Goal: Transaction & Acquisition: Obtain resource

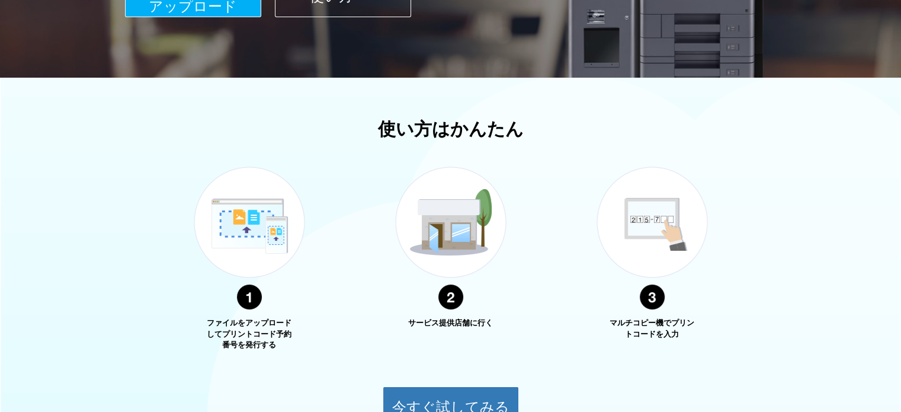
scroll to position [429, 0]
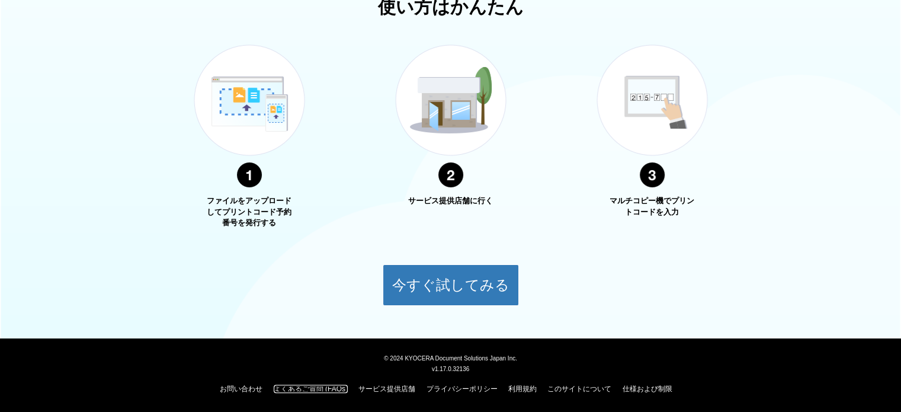
click at [306, 388] on link "よくあるご質問 (FAQs)" at bounding box center [311, 388] width 74 height 8
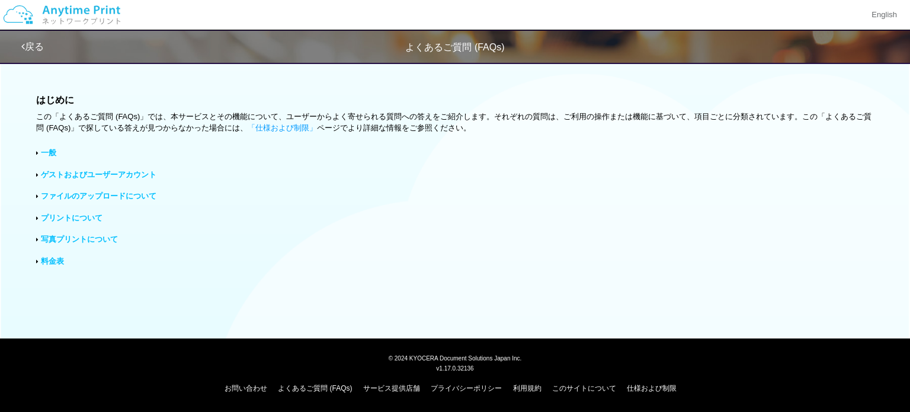
click at [57, 152] on div "一般" at bounding box center [454, 152] width 837 height 11
click at [46, 153] on link "一般" at bounding box center [48, 152] width 15 height 9
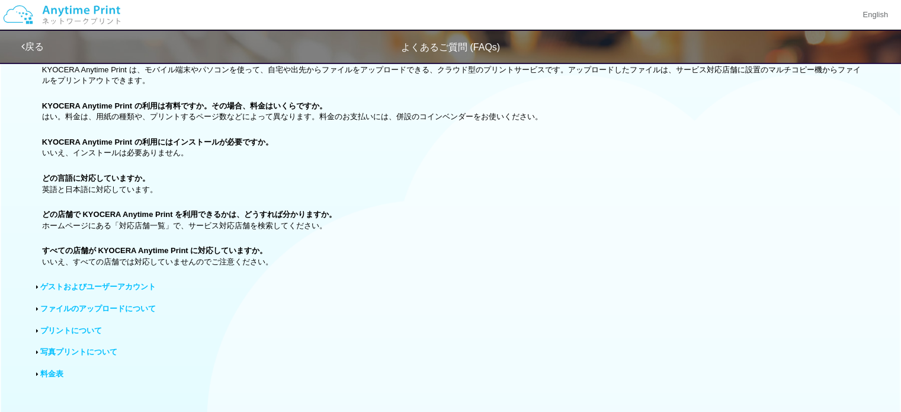
scroll to position [118, 0]
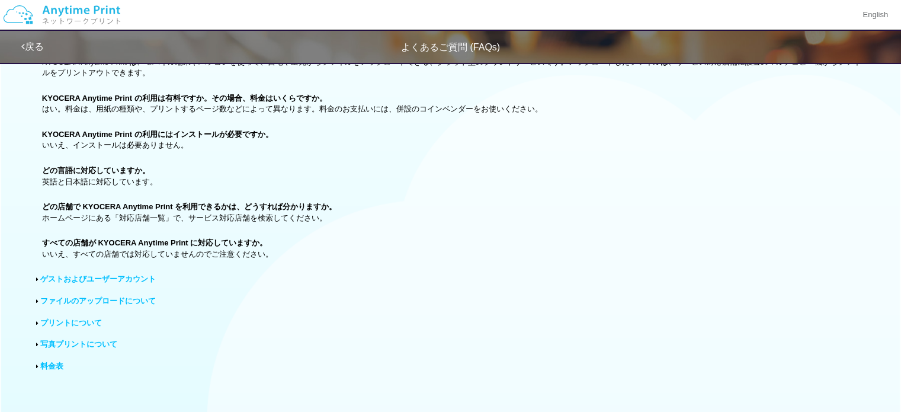
click at [111, 298] on link "ファイルのアップロードについて" at bounding box center [97, 300] width 115 height 9
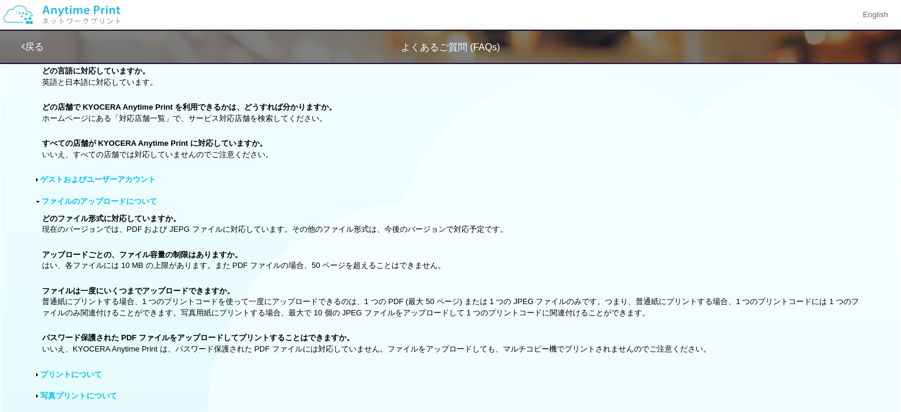
scroll to position [237, 0]
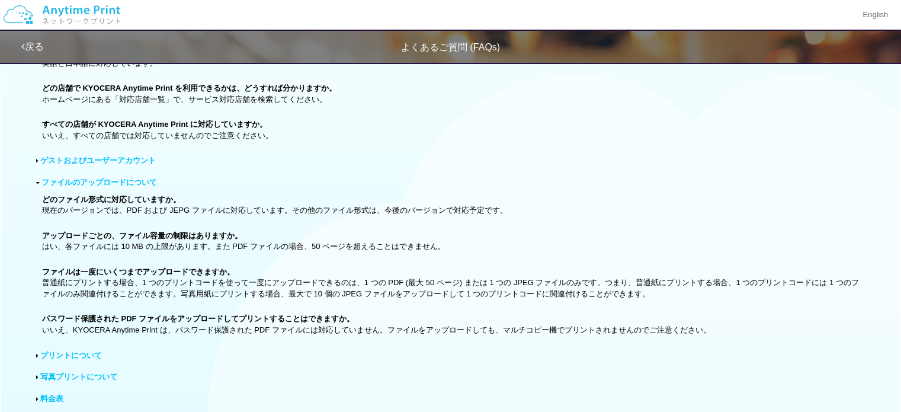
click at [71, 355] on link "プリントについて" at bounding box center [71, 355] width 62 height 9
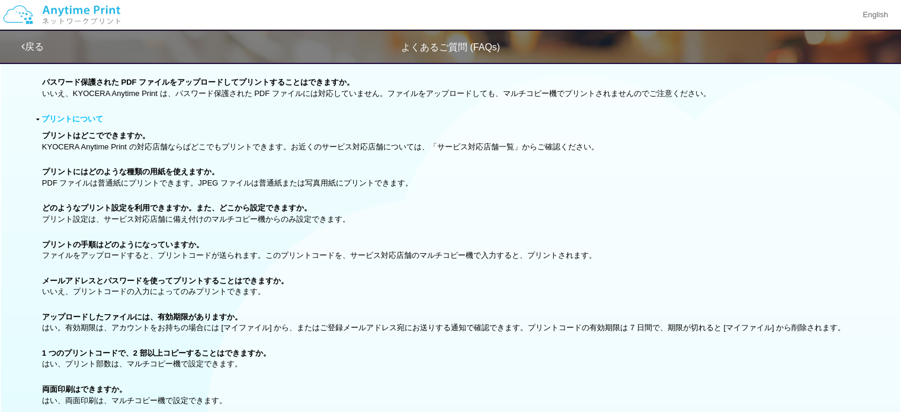
scroll to position [471, 0]
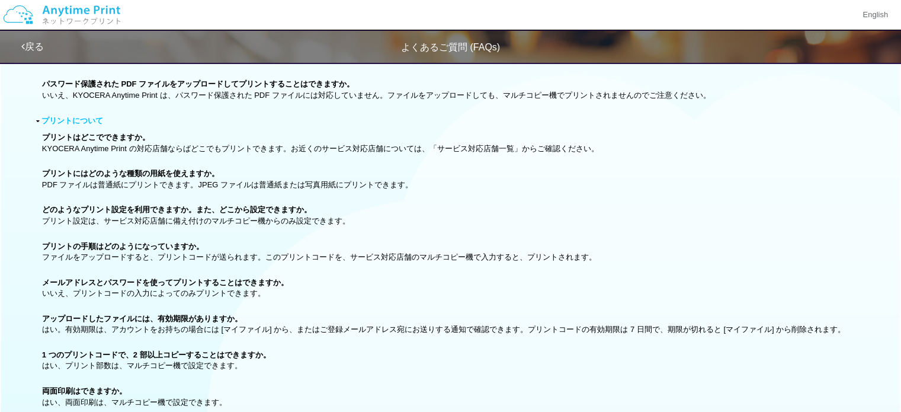
click at [35, 43] on link "戻る" at bounding box center [32, 46] width 23 height 10
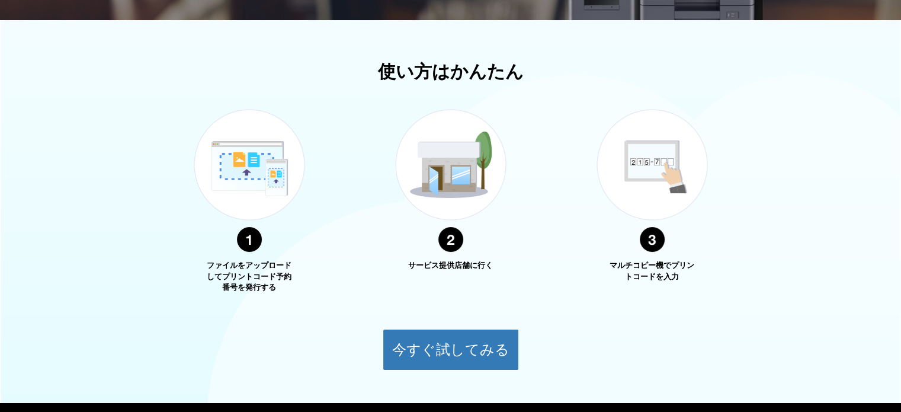
scroll to position [429, 0]
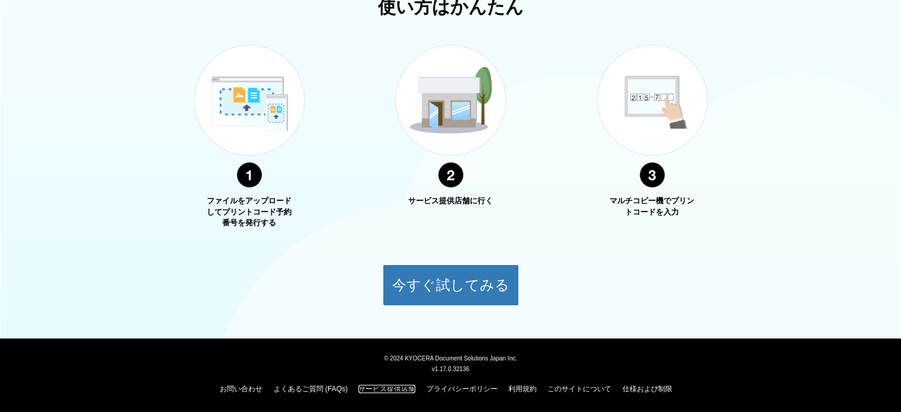
click at [388, 388] on link "サービス提供店舗" at bounding box center [386, 388] width 57 height 8
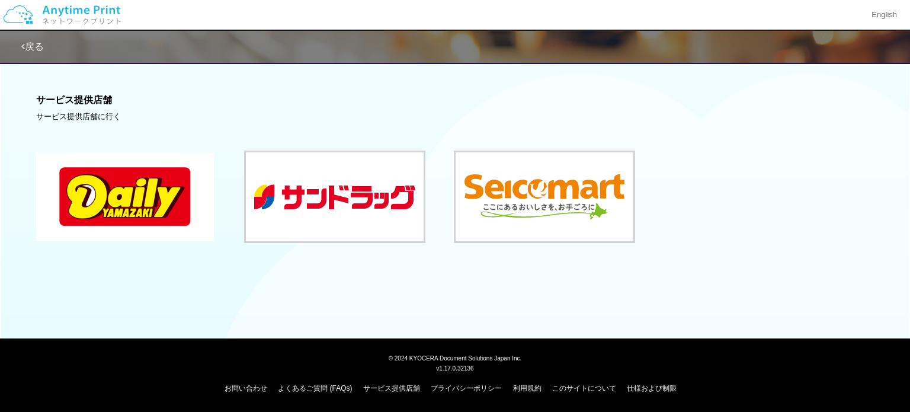
click at [118, 181] on button at bounding box center [125, 196] width 178 height 89
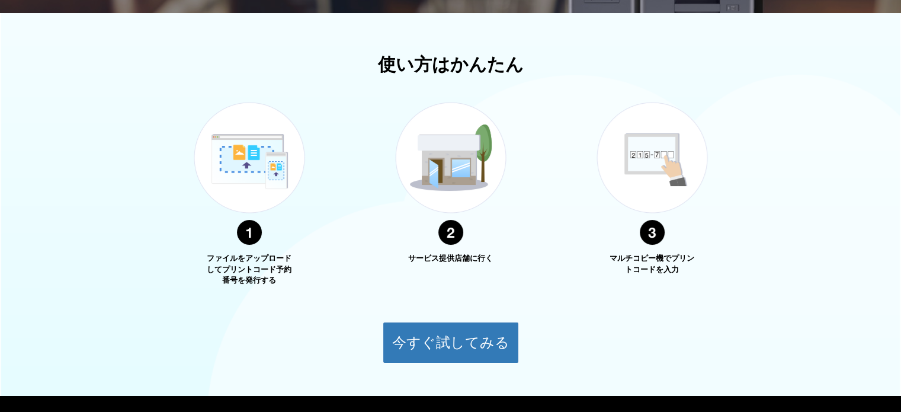
scroll to position [429, 0]
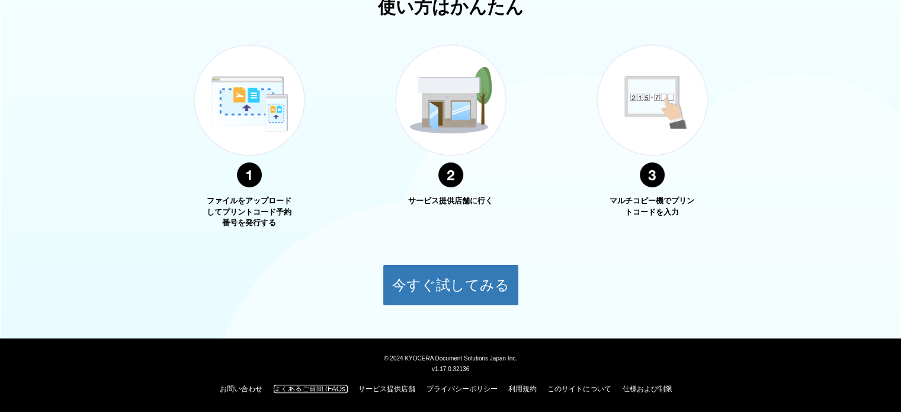
click at [308, 390] on link "よくあるご質問 (FAQs)" at bounding box center [311, 388] width 74 height 8
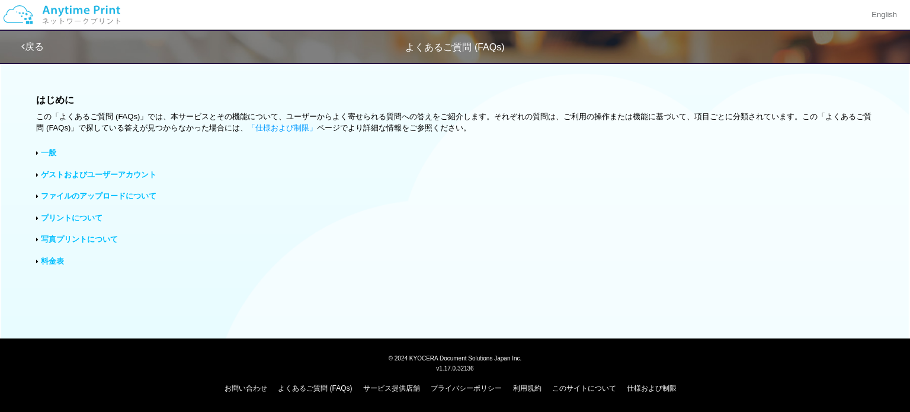
click at [54, 155] on link "一般" at bounding box center [48, 152] width 15 height 9
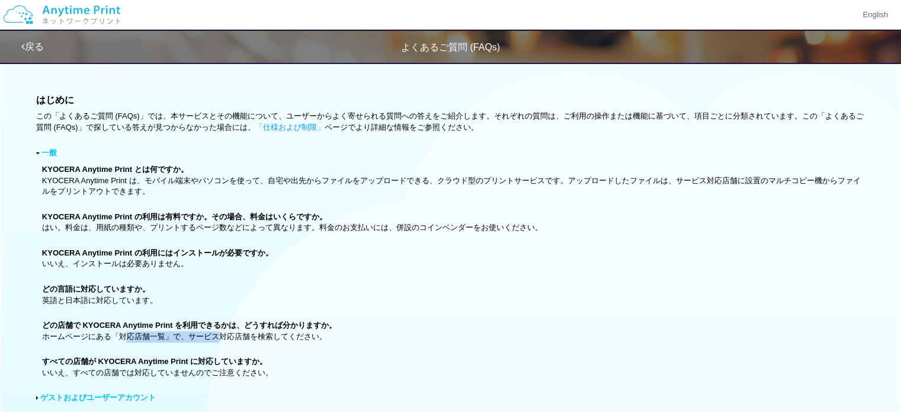
drag, startPoint x: 127, startPoint y: 334, endPoint x: 217, endPoint y: 335, distance: 90.0
click at [217, 335] on p "どの店舗で KYOCERA Anytime Print を利用できるかは、どうすれば分かりますか。 ホームページにある「対応店舗一覧」で、サービス対応店舗を検…" at bounding box center [453, 331] width 822 height 22
drag, startPoint x: 347, startPoint y: 330, endPoint x: 342, endPoint y: 326, distance: 6.7
click at [342, 326] on p "どの店舗で KYOCERA Anytime Print を利用できるかは、どうすれば分かりますか。 ホームページにある「対応店舗一覧」で、サービス対応店舗を検…" at bounding box center [453, 331] width 822 height 22
click at [404, 303] on p "どの言語に対応していますか。 英語と日本語に対応しています。" at bounding box center [453, 295] width 822 height 22
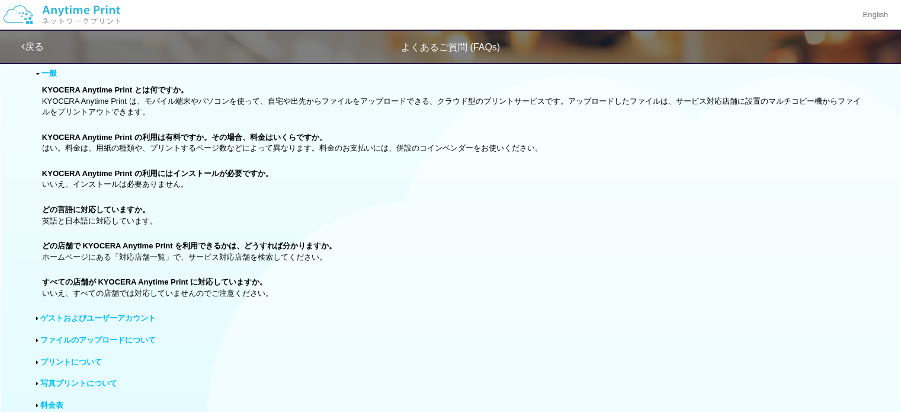
scroll to position [178, 0]
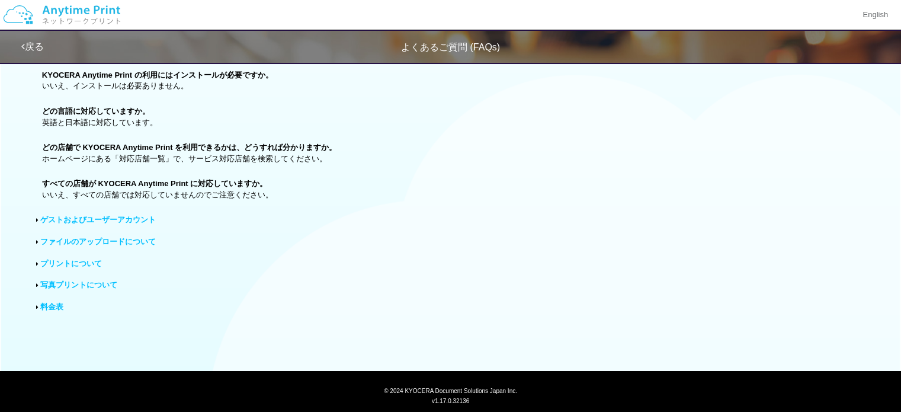
click at [40, 47] on link "戻る" at bounding box center [32, 46] width 23 height 10
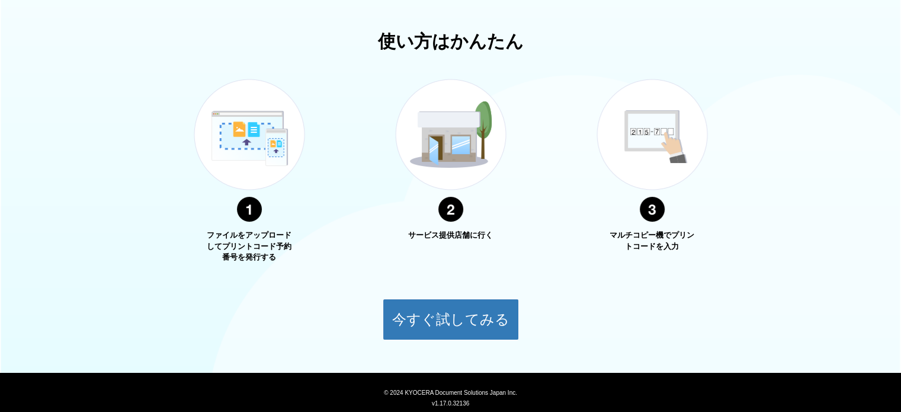
scroll to position [429, 0]
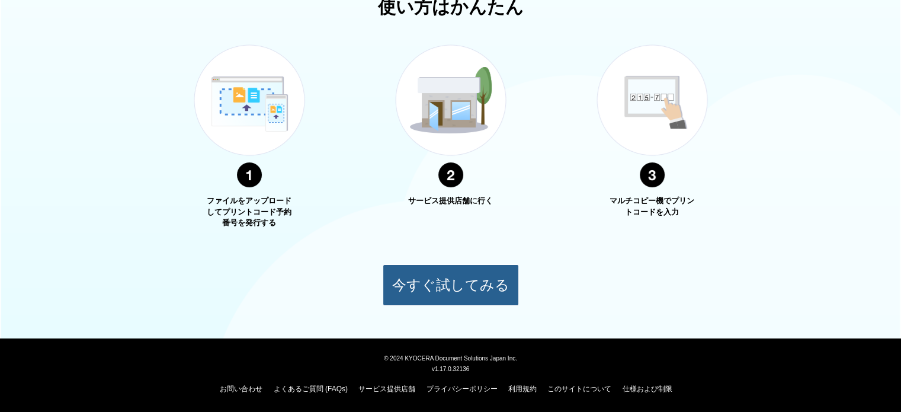
click at [466, 288] on button "今すぐ試してみる" at bounding box center [451, 284] width 136 height 41
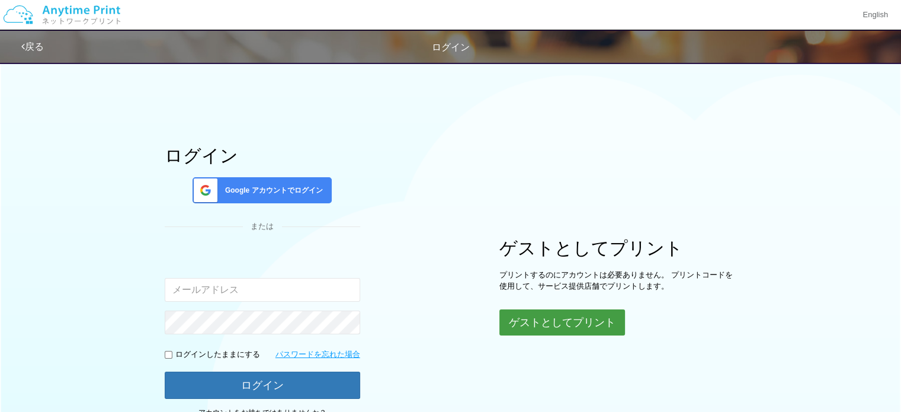
click at [540, 322] on button "ゲストとしてプリント" at bounding box center [562, 322] width 126 height 26
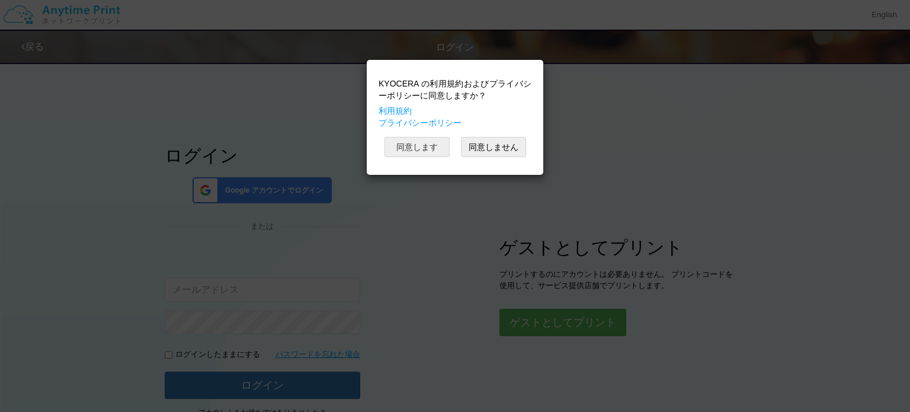
click at [424, 146] on button "同意します" at bounding box center [416, 147] width 65 height 20
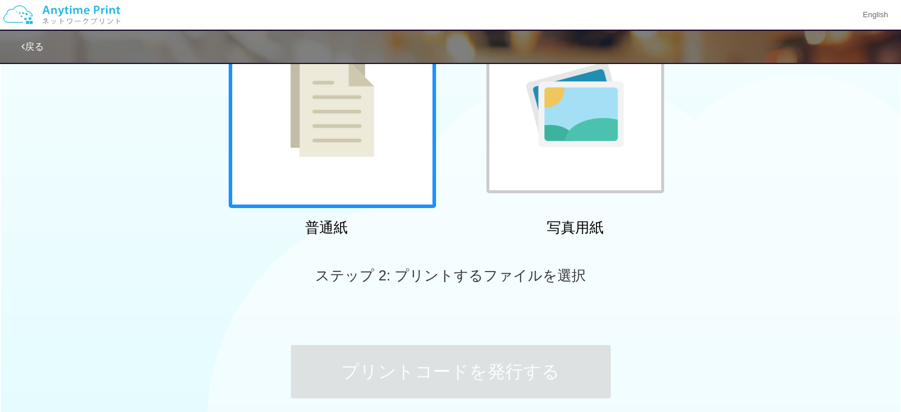
scroll to position [247, 0]
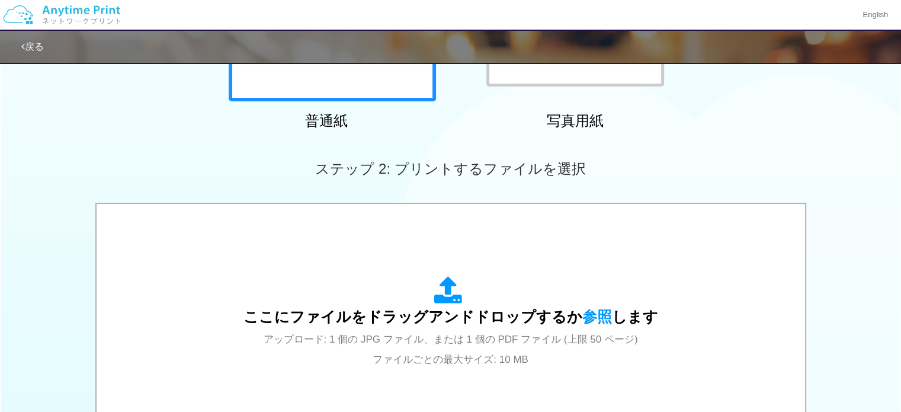
click at [518, 165] on span "ステップ 2: プリントするファイルを選択" at bounding box center [450, 168] width 270 height 16
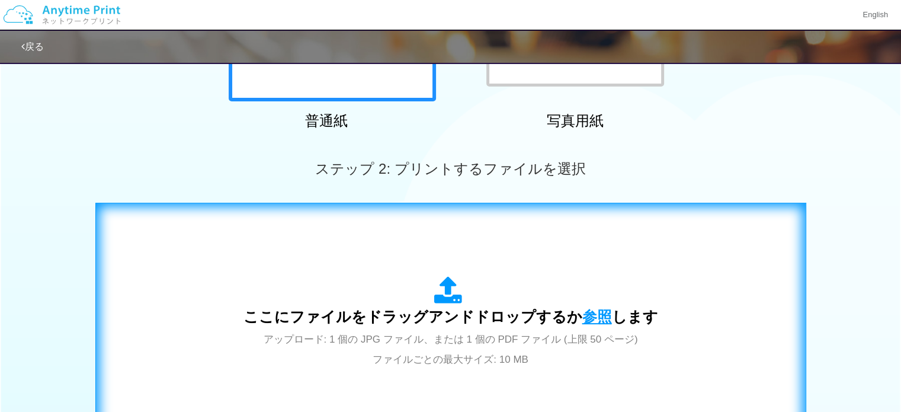
click at [595, 316] on span "参照" at bounding box center [597, 316] width 30 height 17
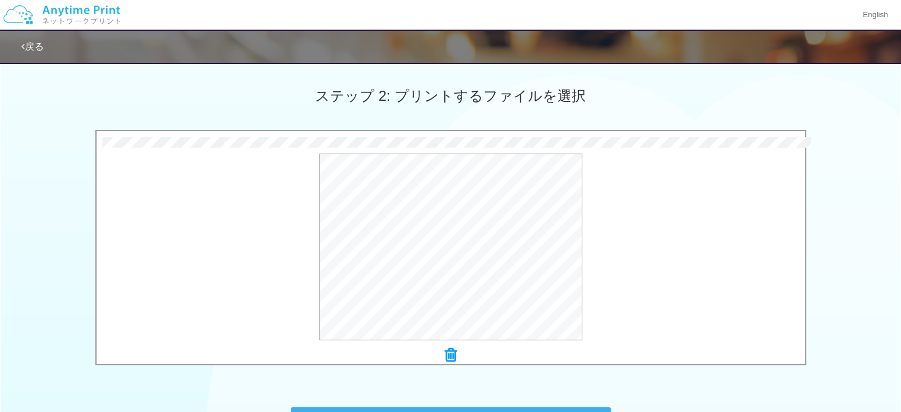
scroll to position [425, 0]
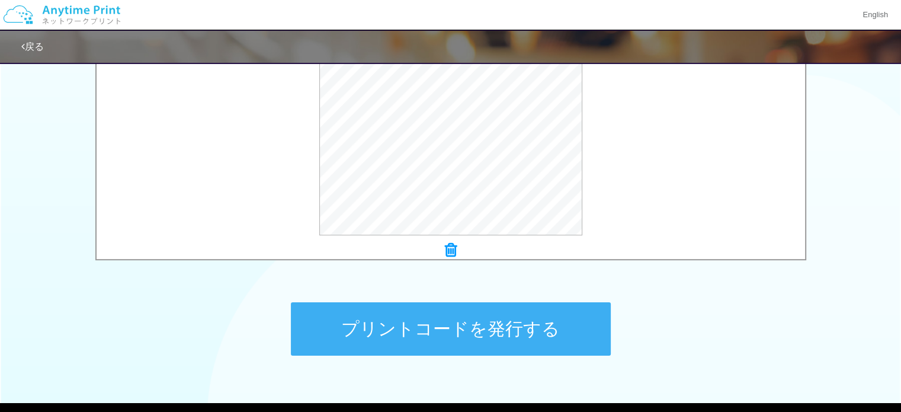
click at [448, 322] on button "プリントコードを発行する" at bounding box center [451, 328] width 320 height 53
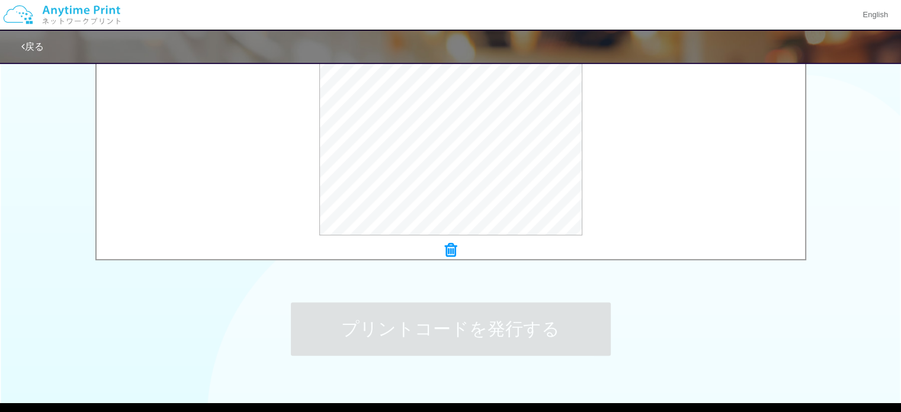
scroll to position [0, 0]
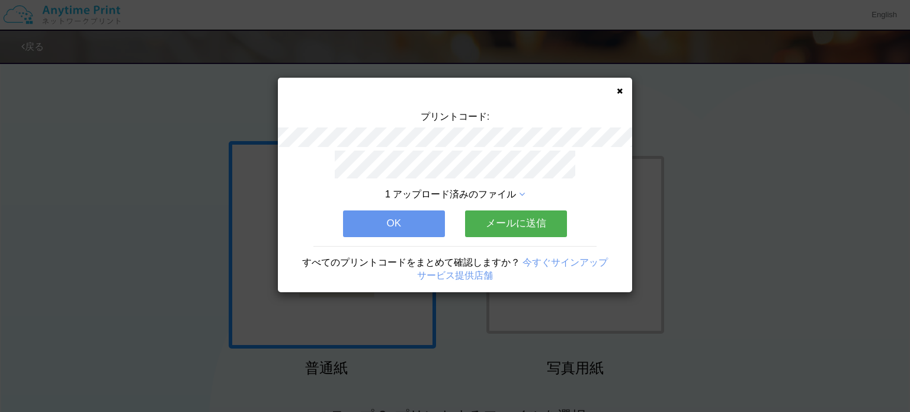
click at [506, 225] on button "メールに送信" at bounding box center [516, 223] width 102 height 26
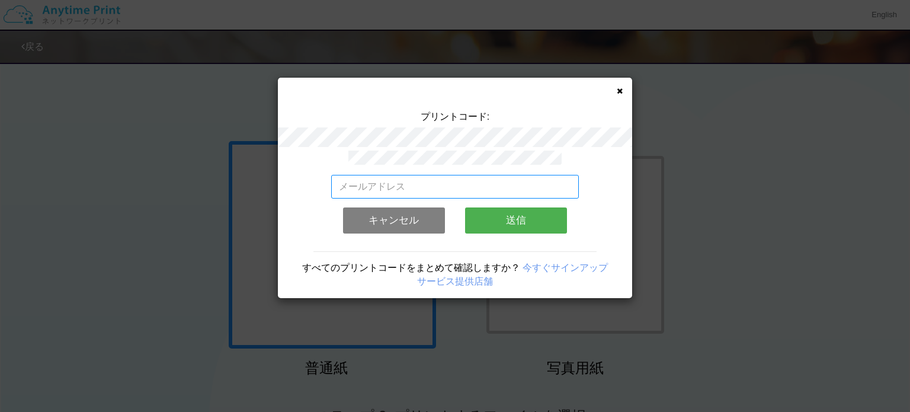
click at [445, 179] on input "email" at bounding box center [455, 187] width 248 height 24
type input "[EMAIL_ADDRESS][DOMAIN_NAME]"
click at [513, 218] on button "送信" at bounding box center [516, 220] width 102 height 26
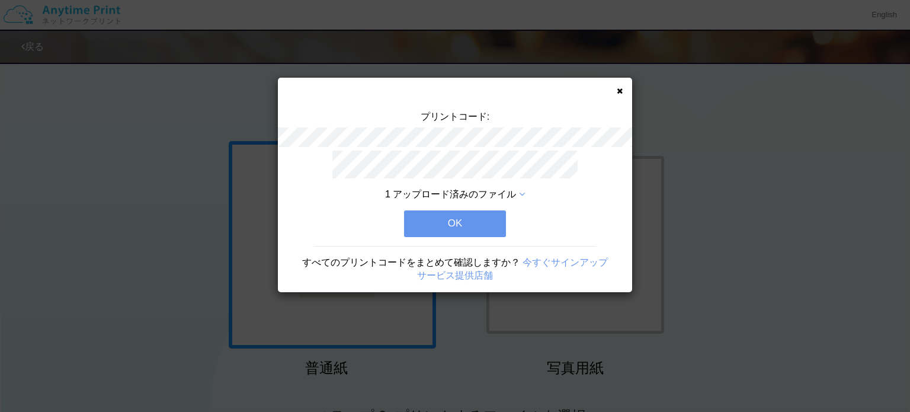
click at [521, 189] on icon at bounding box center [522, 193] width 6 height 9
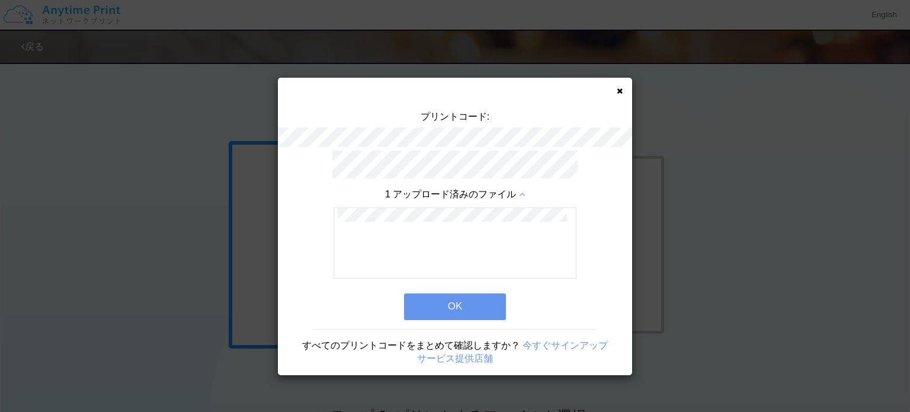
click at [459, 312] on button "OK" at bounding box center [455, 306] width 102 height 26
